Goal: Information Seeking & Learning: Learn about a topic

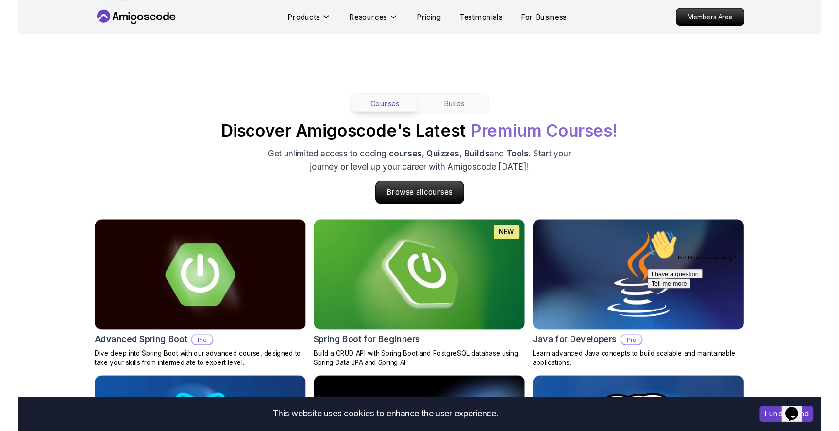
scroll to position [855, 0]
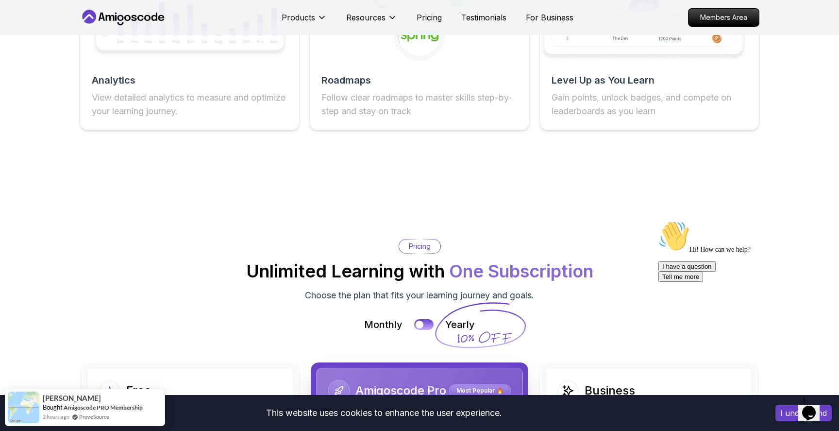
scroll to position [1867, 0]
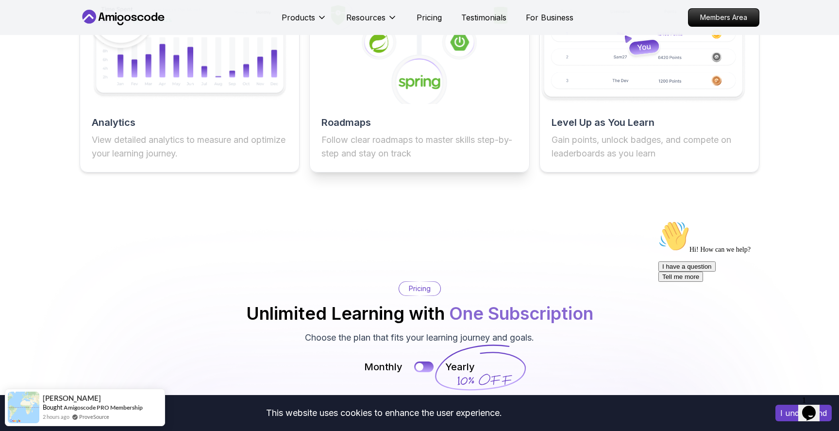
click at [421, 85] on image at bounding box center [419, 82] width 42 height 17
click at [383, 116] on h2 "Roadmaps" at bounding box center [419, 123] width 196 height 14
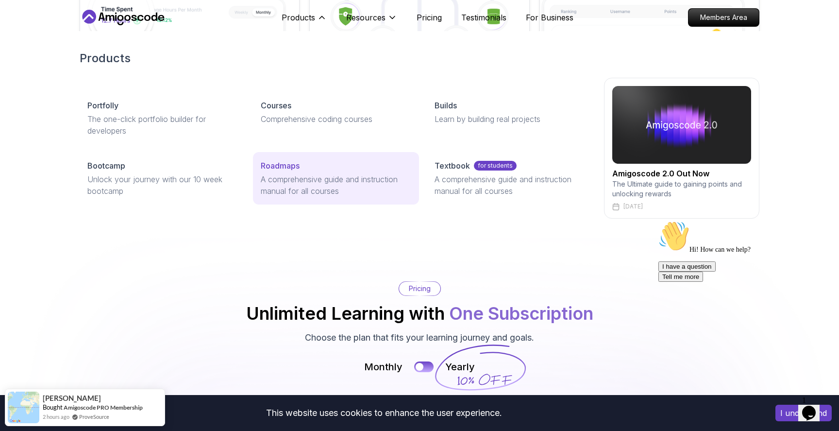
click at [282, 186] on p "A comprehensive guide and instruction manual for all courses" at bounding box center [336, 184] width 150 height 23
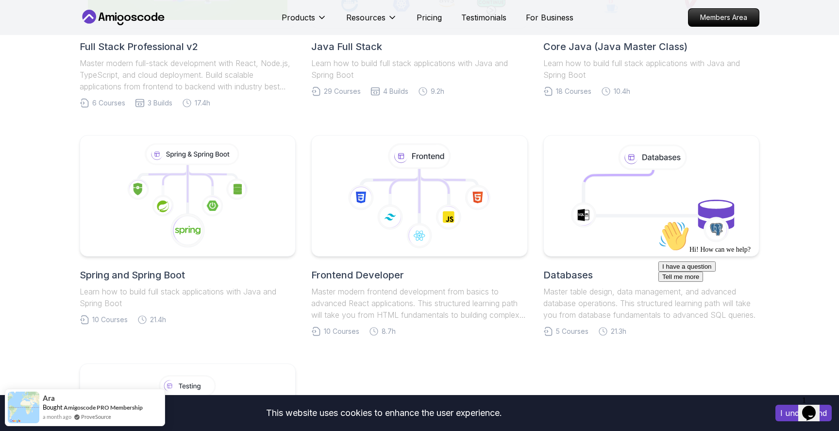
scroll to position [141, 0]
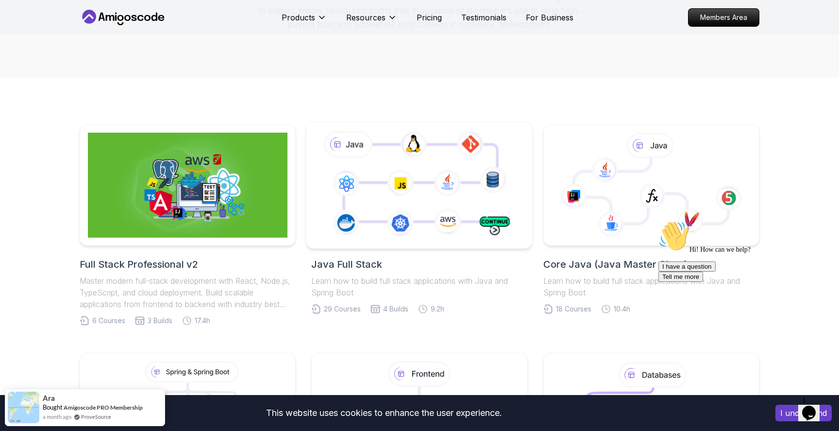
click at [403, 196] on icon at bounding box center [418, 185] width 205 height 114
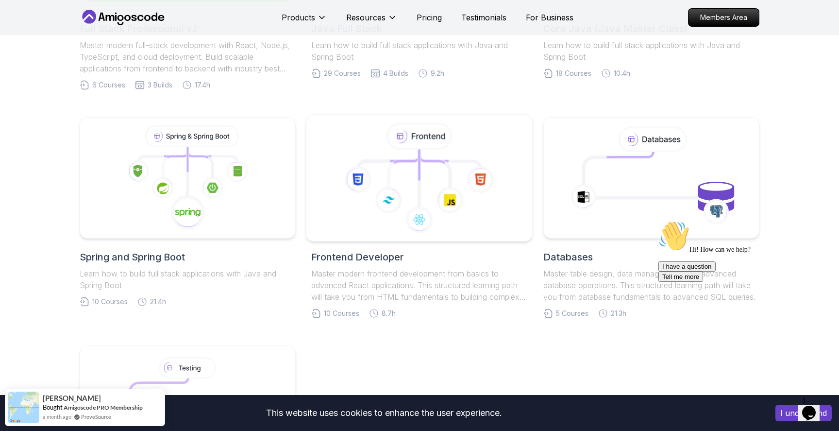
click at [489, 194] on icon at bounding box center [420, 178] width 210 height 110
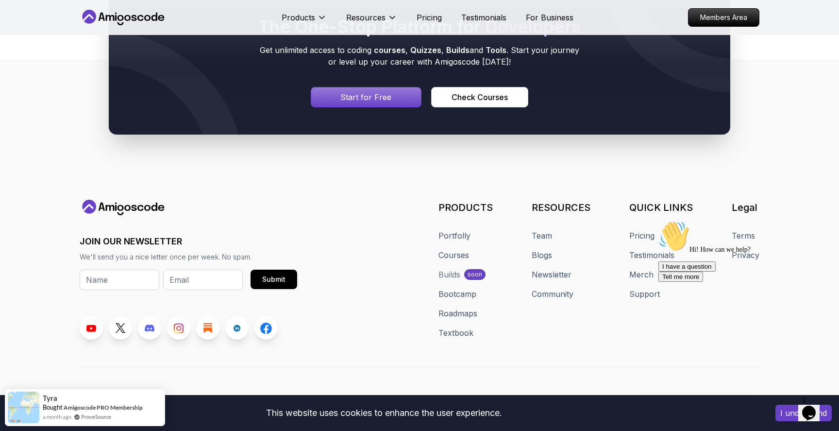
scroll to position [2316, 0]
